Goal: Answer question/provide support

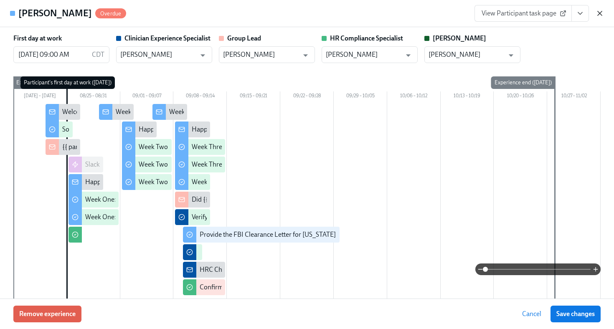
scroll to position [487, 0]
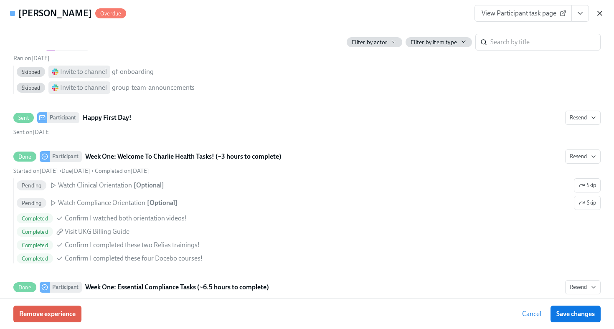
click at [599, 11] on icon "button" at bounding box center [600, 13] width 8 height 8
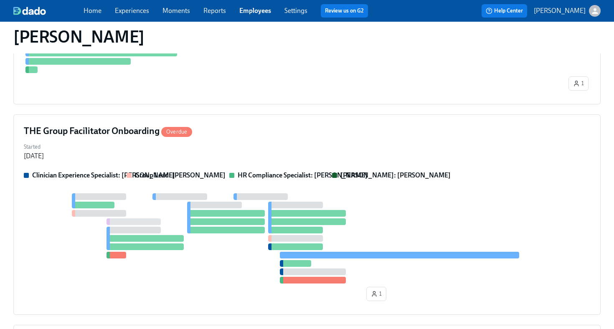
click at [255, 10] on link "Employees" at bounding box center [255, 11] width 32 height 8
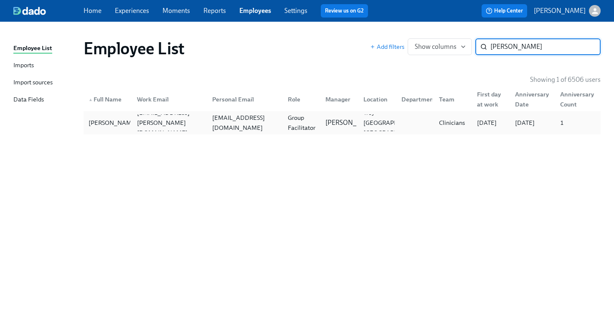
type input "collin luth"
click at [271, 129] on div "celuthman@yahoo.com" at bounding box center [244, 122] width 76 height 17
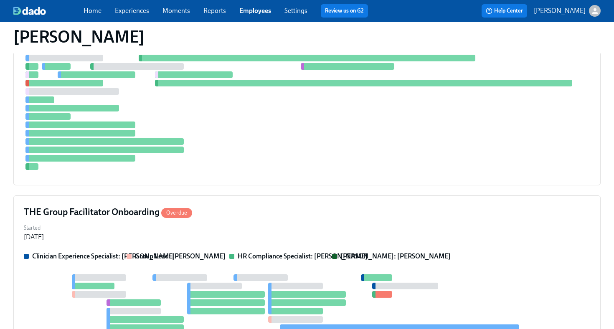
scroll to position [357, 0]
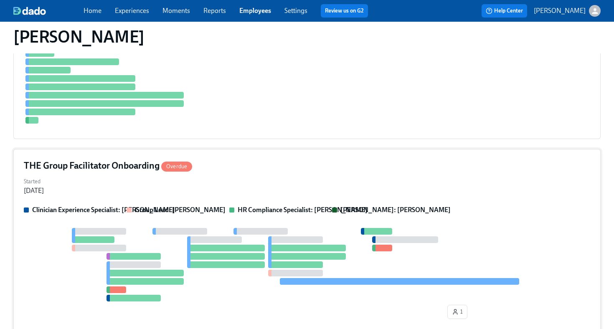
click at [266, 179] on div "Started Aug 14, 2025" at bounding box center [307, 185] width 567 height 20
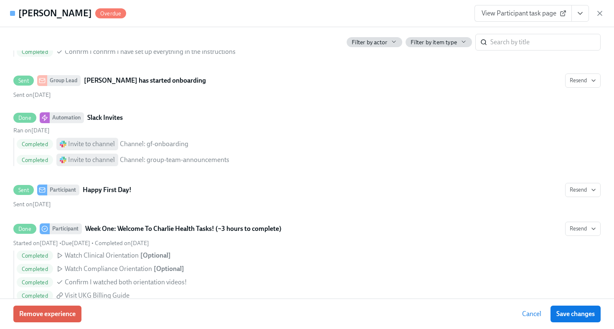
scroll to position [750, 0]
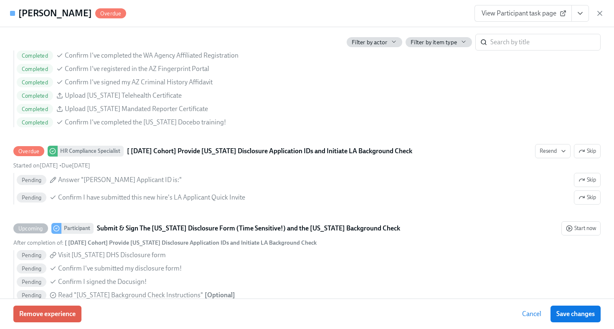
click at [577, 15] on icon "View task page" at bounding box center [580, 13] width 8 height 8
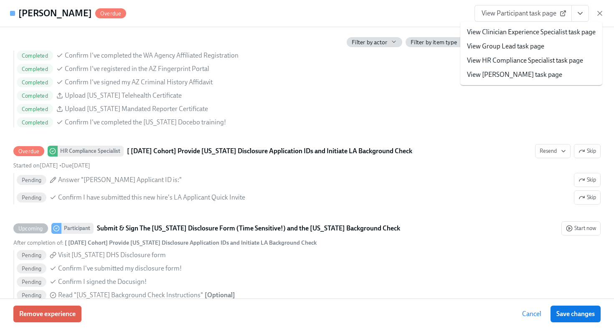
click at [549, 62] on link "View HR Compliance Specialist task page" at bounding box center [525, 60] width 116 height 9
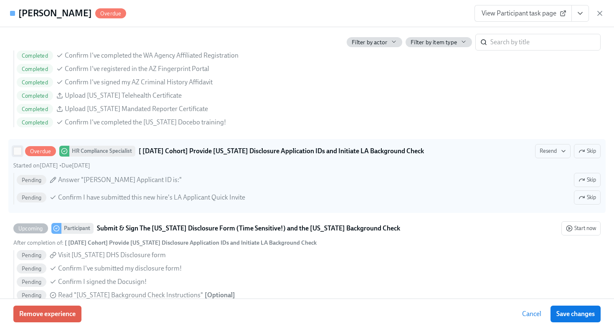
click at [18, 154] on input "Overdue HR Compliance Specialist [ Aug 18th Cohort] Provide Utah Disclosure App…" at bounding box center [18, 151] width 8 height 8
checkbox input "true"
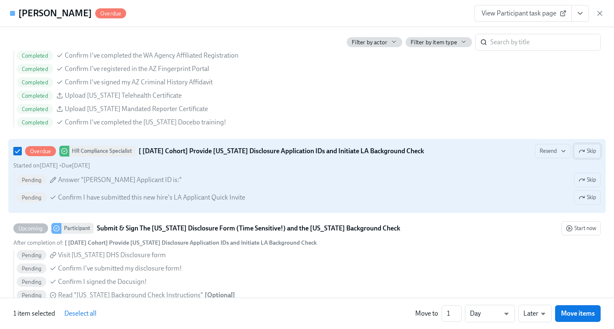
click at [589, 153] on span "Skip" at bounding box center [588, 151] width 18 height 8
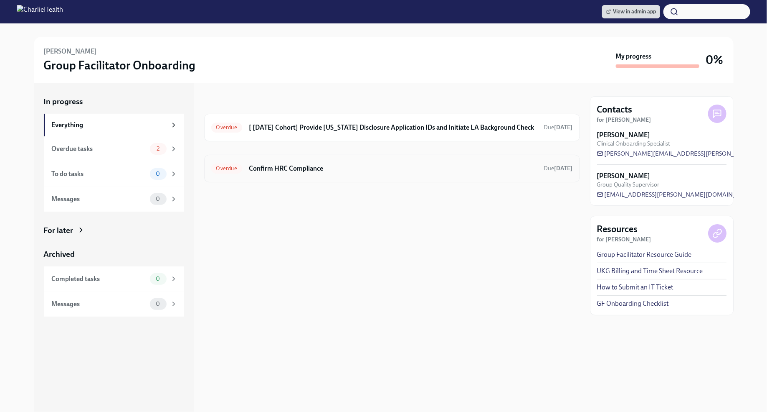
click at [486, 170] on h6 "Confirm HRC Compliance" at bounding box center [393, 168] width 289 height 9
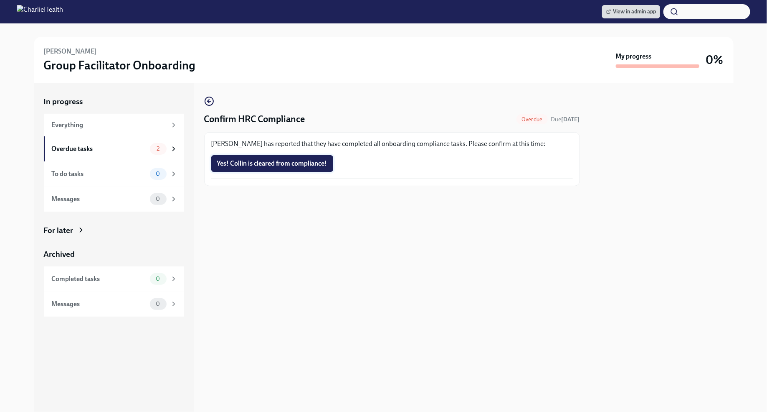
click at [315, 163] on span "Yes! Collin is cleared from compliance!" at bounding box center [272, 163] width 110 height 8
